Goal: Task Accomplishment & Management: Use online tool/utility

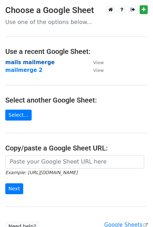
click at [41, 62] on strong "mails mailmerge" at bounding box center [29, 62] width 49 height 6
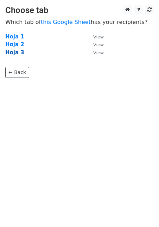
click at [17, 55] on strong "Hoja 3" at bounding box center [14, 52] width 19 height 6
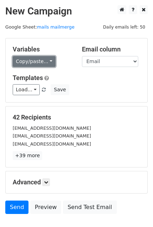
click at [43, 57] on link "Copy/paste..." at bounding box center [34, 61] width 43 height 11
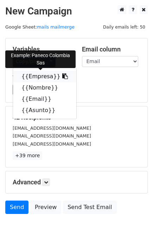
click at [33, 75] on link "{{Empresa}}" at bounding box center [44, 76] width 63 height 11
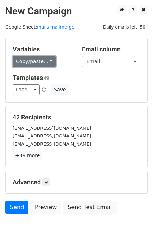
click at [40, 65] on link "Copy/paste..." at bounding box center [34, 61] width 43 height 11
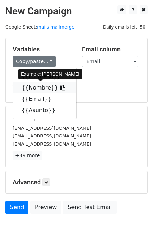
click at [37, 86] on link "{{Nombre}}" at bounding box center [44, 87] width 63 height 11
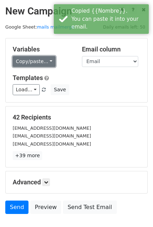
click at [37, 65] on link "Copy/paste..." at bounding box center [34, 61] width 43 height 11
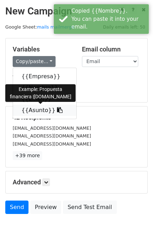
click at [37, 112] on link "{{Asunto}}" at bounding box center [44, 110] width 63 height 11
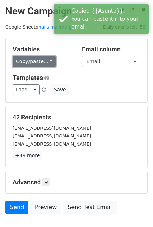
click at [39, 65] on link "Copy/paste..." at bounding box center [34, 61] width 43 height 11
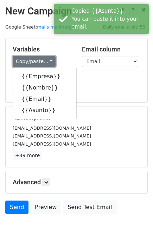
click at [39, 65] on link "Copy/paste..." at bounding box center [34, 61] width 43 height 11
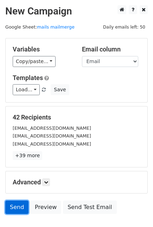
click at [19, 204] on link "Send" at bounding box center [16, 206] width 23 height 13
